Goal: Book appointment/travel/reservation

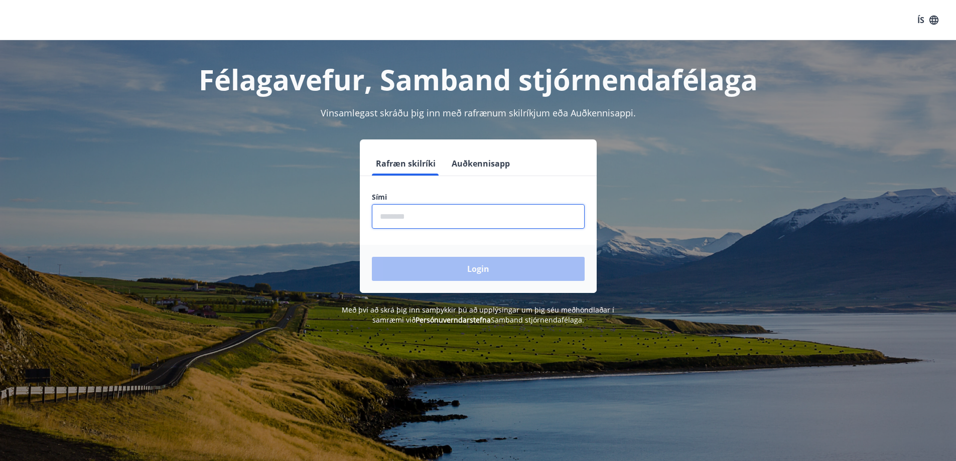
click at [385, 215] on input "phone" at bounding box center [478, 216] width 213 height 25
type input "********"
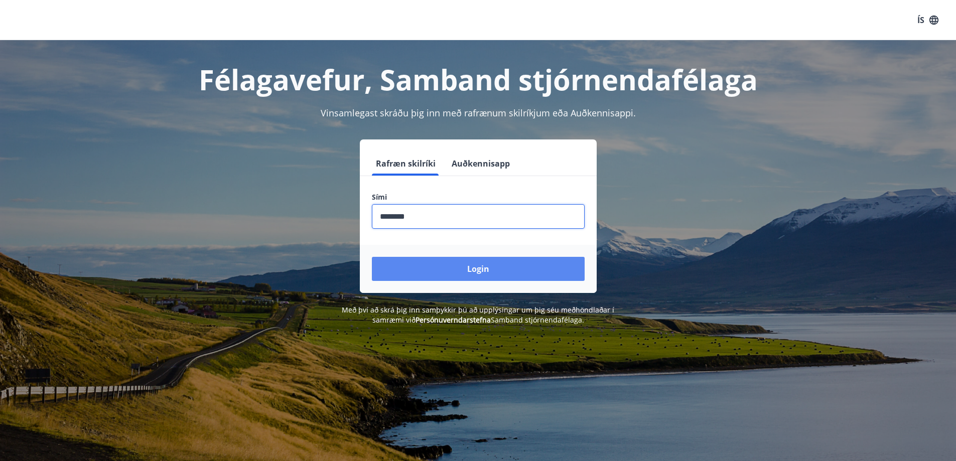
click at [481, 269] on button "Login" at bounding box center [478, 269] width 213 height 24
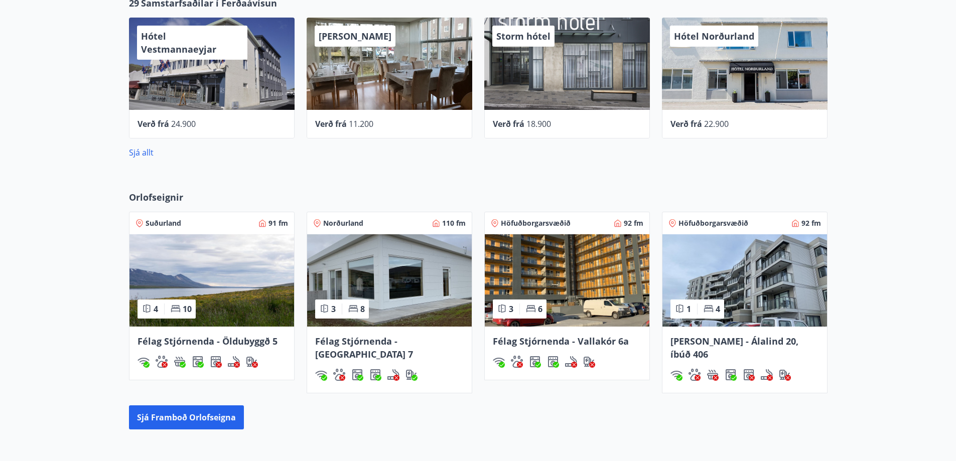
scroll to position [635, 0]
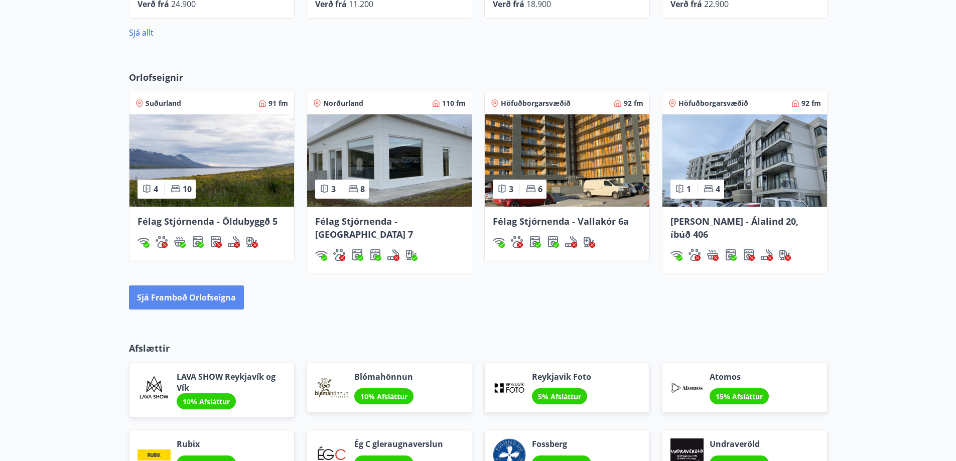
click at [160, 285] on button "Sjá framboð orlofseigna" at bounding box center [186, 297] width 115 height 24
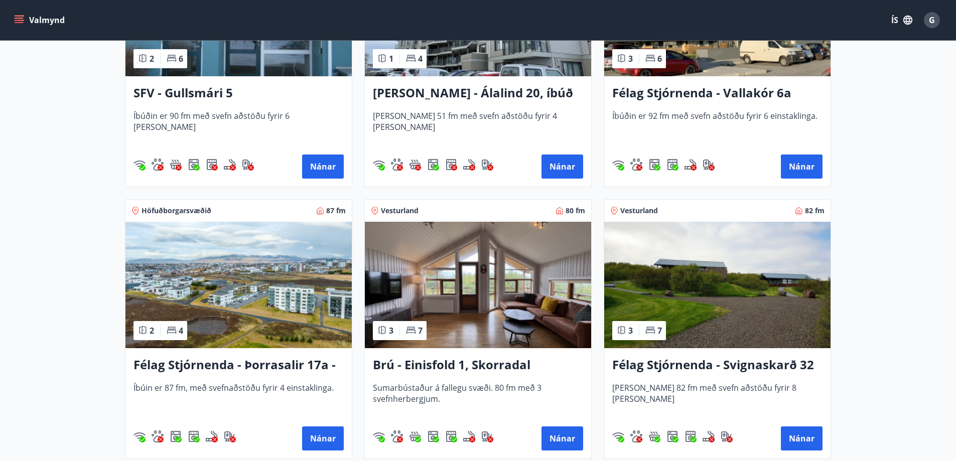
scroll to position [1405, 0]
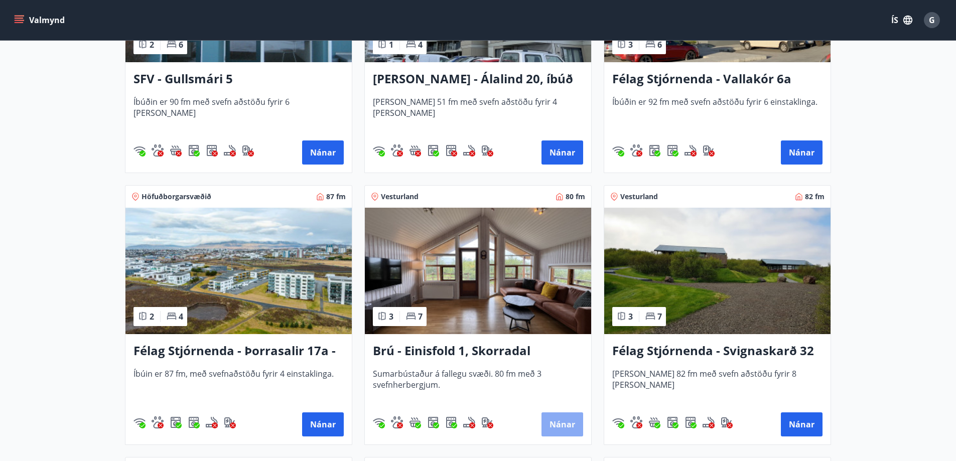
click at [551, 421] on button "Nánar" at bounding box center [562, 424] width 42 height 24
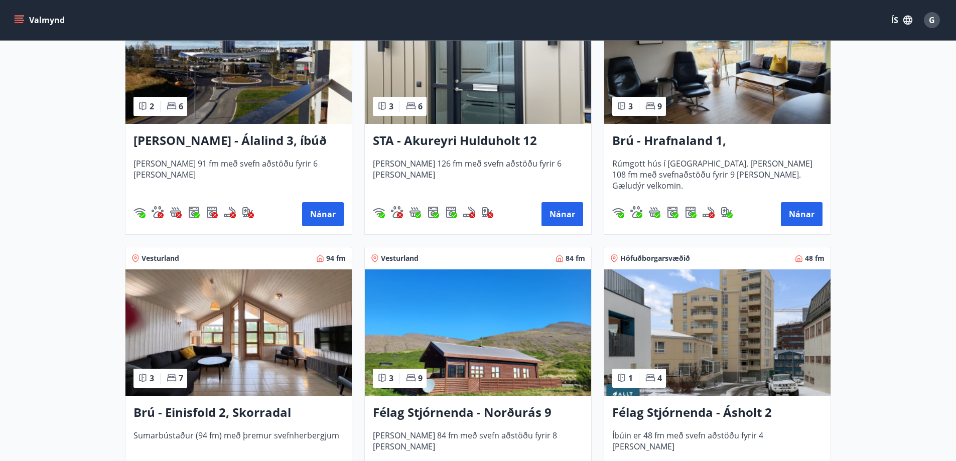
scroll to position [654, 0]
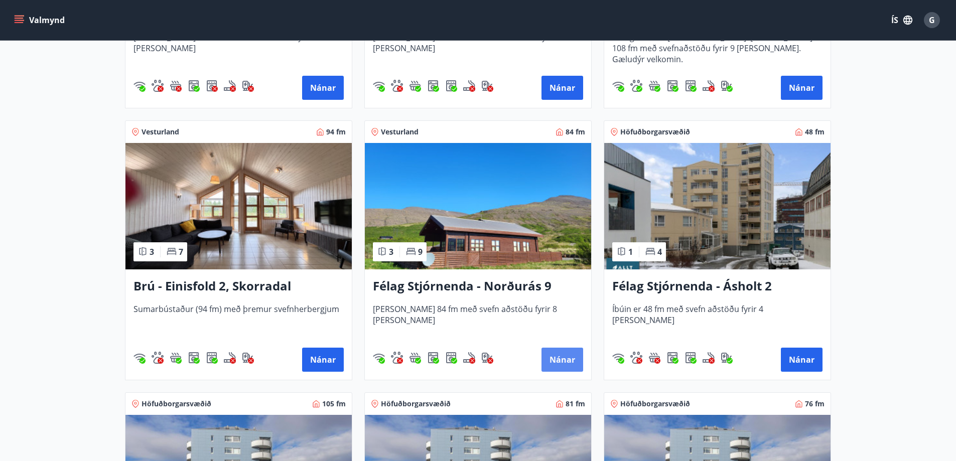
click at [561, 363] on button "Nánar" at bounding box center [562, 360] width 42 height 24
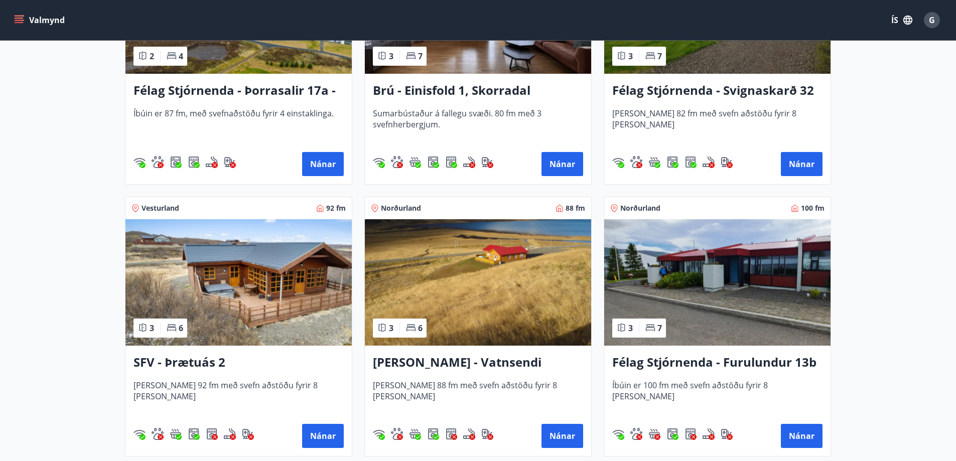
scroll to position [1657, 0]
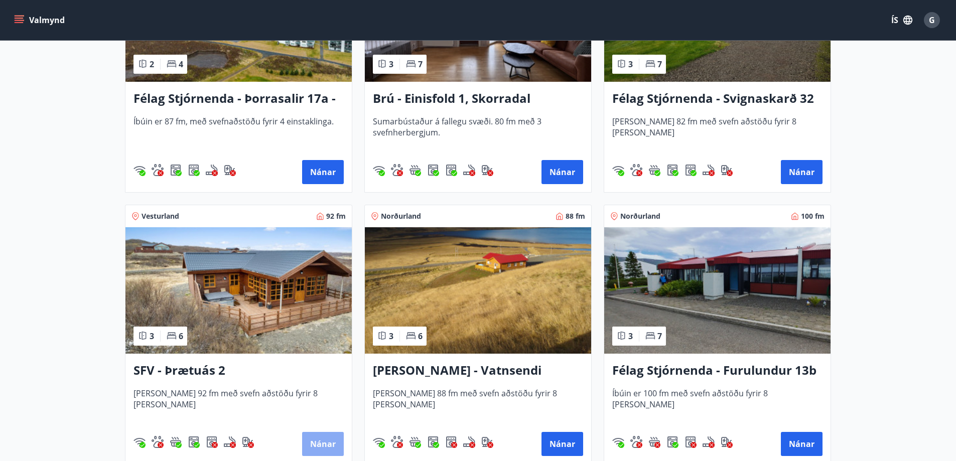
click at [320, 446] on button "Nánar" at bounding box center [323, 444] width 42 height 24
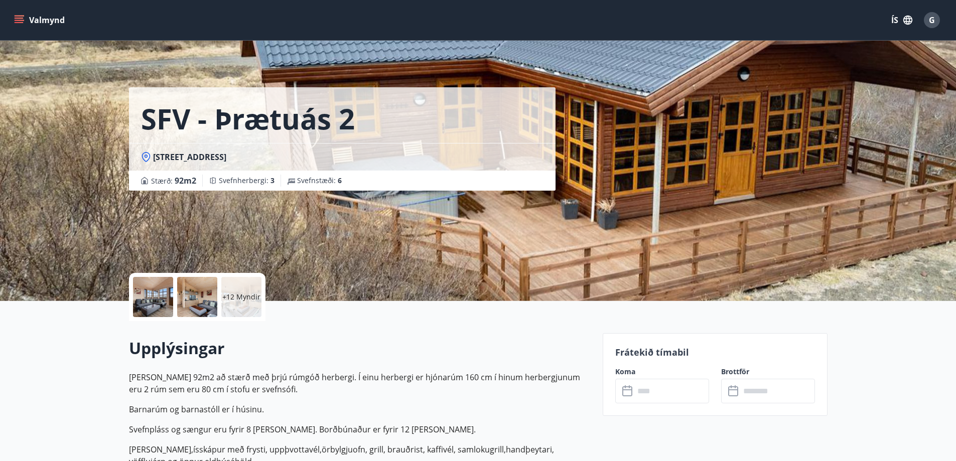
click at [157, 297] on div at bounding box center [153, 297] width 40 height 40
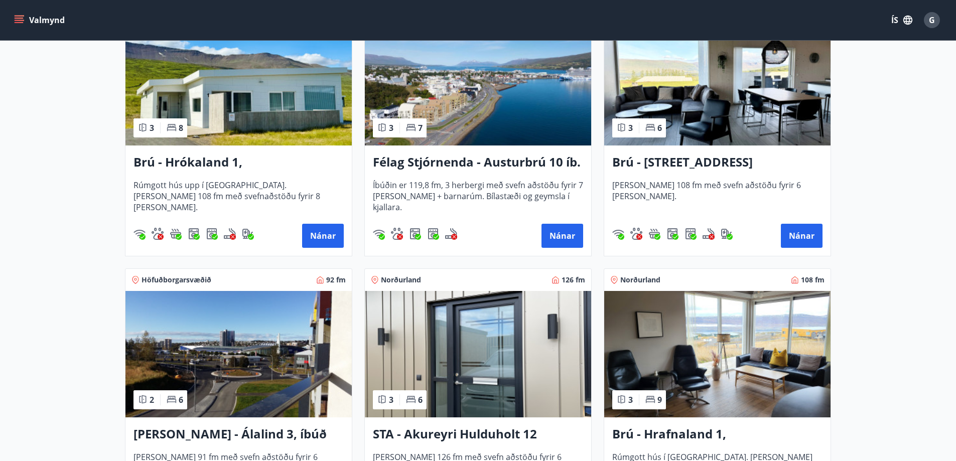
scroll to position [251, 0]
